Goal: Transaction & Acquisition: Purchase product/service

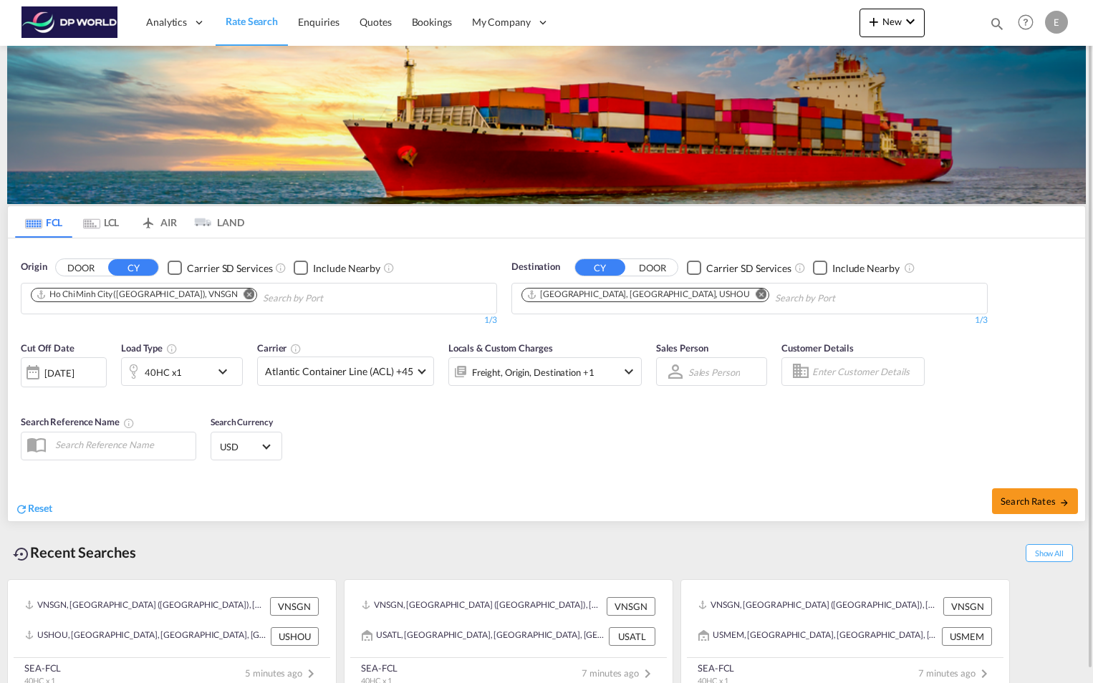
click at [244, 293] on md-icon "Remove" at bounding box center [249, 294] width 11 height 11
type input "HAIPH"
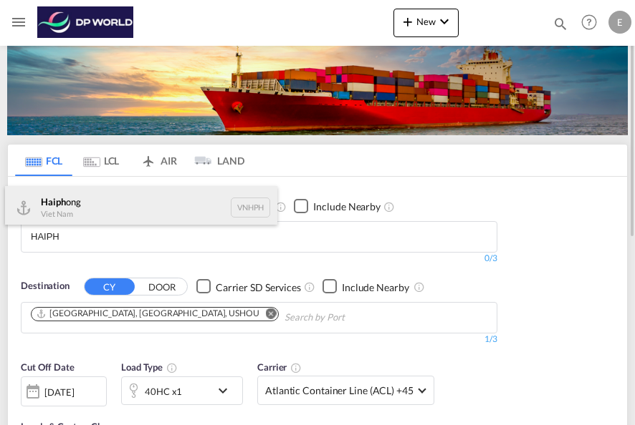
click at [78, 206] on div "Haiph ong Viet Nam VNHPH" at bounding box center [141, 207] width 272 height 43
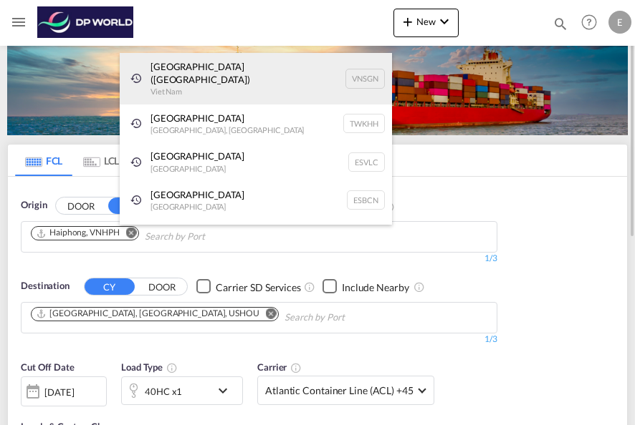
click at [176, 69] on div "Ho Chi Minh City (Saigon) Viet Nam VNSGN" at bounding box center [256, 79] width 272 height 52
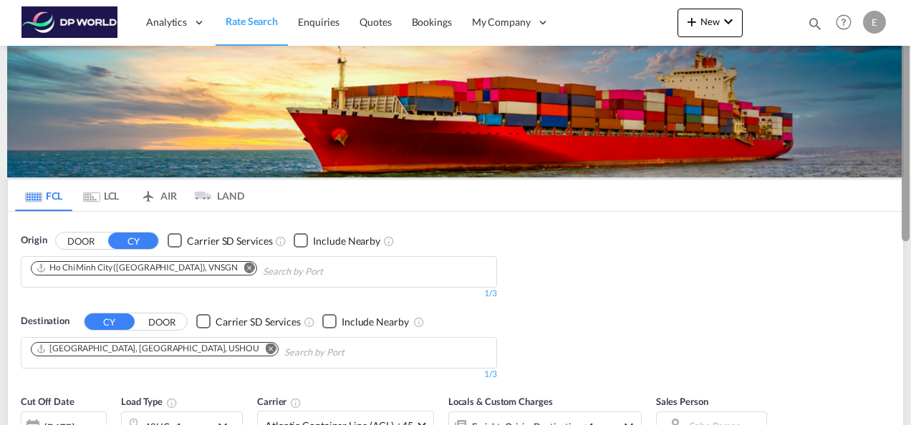
drag, startPoint x: 907, startPoint y: 138, endPoint x: 973, endPoint y: 129, distance: 67.2
click at [910, 129] on html "Analytics Reports Dashboard Rate Search Enquiries Quotes" at bounding box center [455, 212] width 911 height 425
click at [266, 348] on md-icon "Remove" at bounding box center [271, 348] width 11 height 11
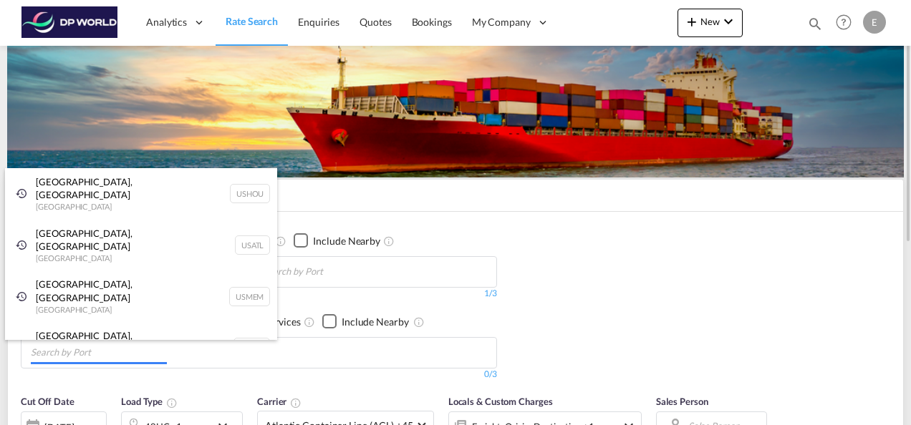
click at [73, 350] on body "Analytics Reports Dashboard Rate Search Enquiries Quotes Bookings" at bounding box center [455, 212] width 911 height 425
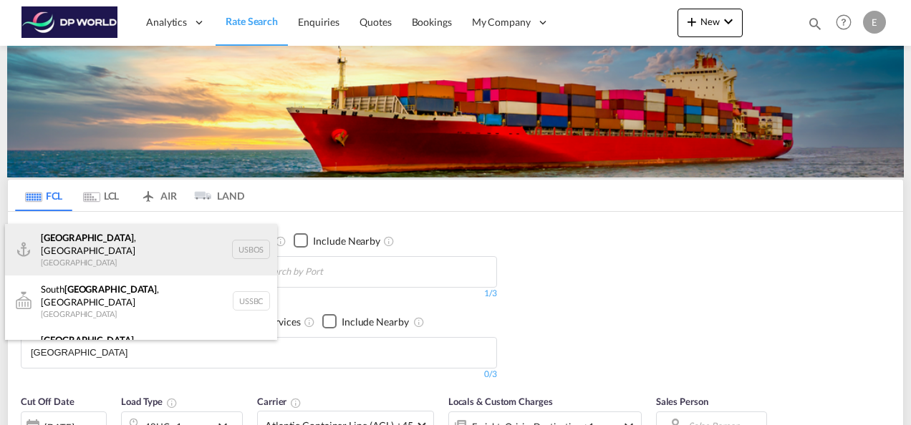
type input "[GEOGRAPHIC_DATA]"
click at [87, 244] on div "[GEOGRAPHIC_DATA] , [GEOGRAPHIC_DATA] [GEOGRAPHIC_DATA] USBOS" at bounding box center [141, 250] width 272 height 52
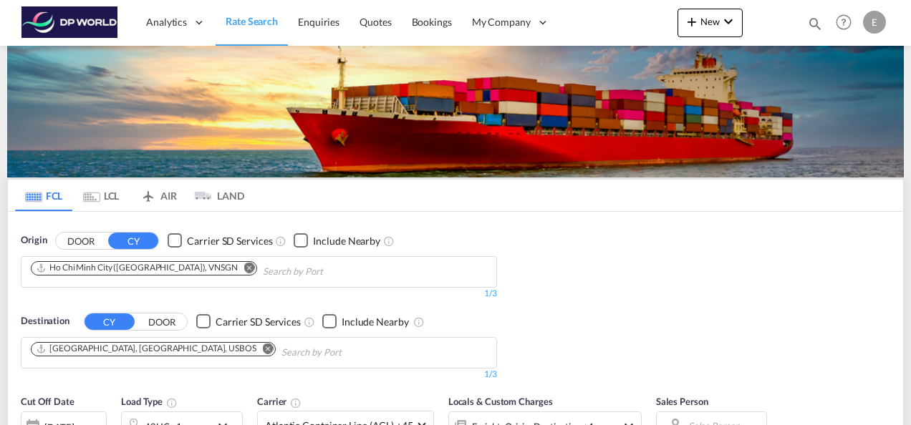
drag, startPoint x: 907, startPoint y: 185, endPoint x: 915, endPoint y: 218, distance: 34.7
click at [910, 218] on html "Analytics Reports Dashboard Rate Search Enquiries Quotes" at bounding box center [455, 212] width 911 height 425
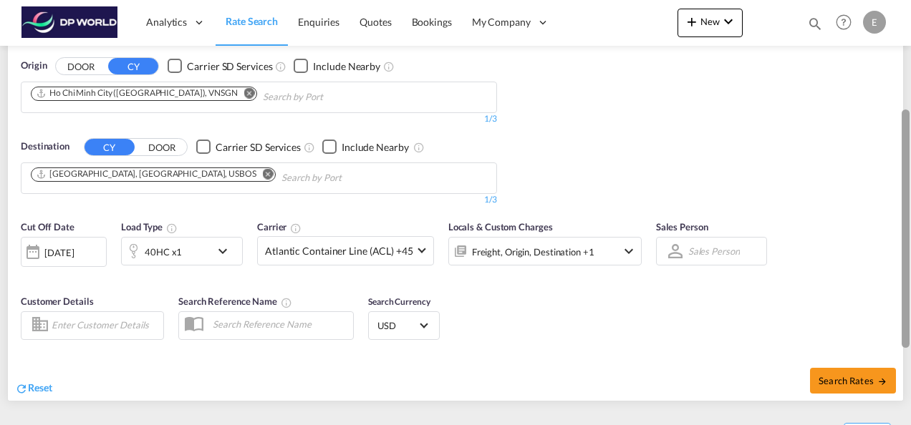
scroll to position [186, 0]
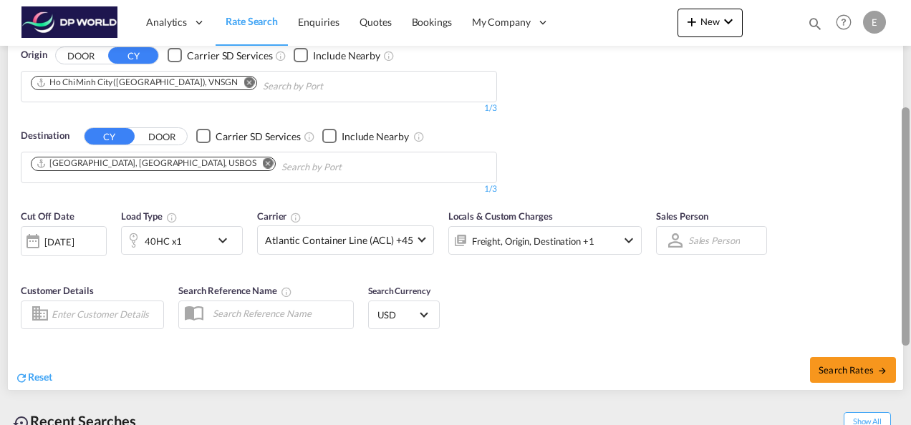
drag, startPoint x: 907, startPoint y: 90, endPoint x: 923, endPoint y: 195, distance: 105.8
click at [910, 195] on html "Analytics Reports Dashboard Rate Search Enquiries Quotes" at bounding box center [455, 212] width 911 height 425
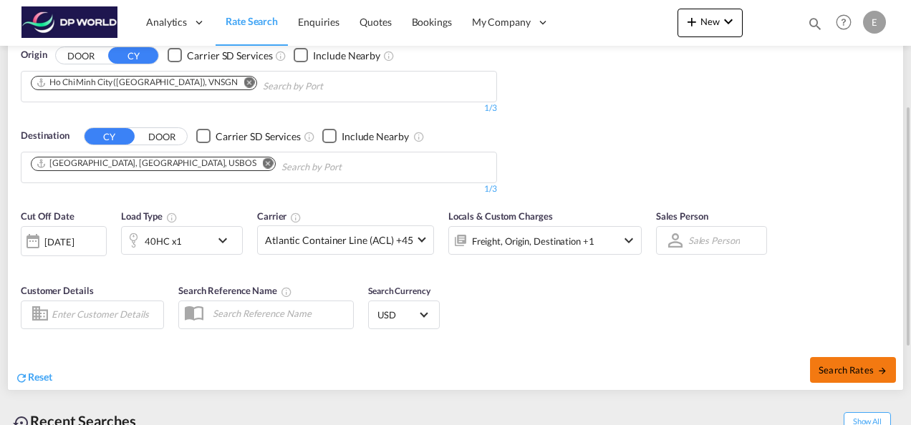
click at [847, 367] on span "Search Rates" at bounding box center [853, 370] width 69 height 11
type input "VNSGN to USBOS / [DATE]"
